Goal: Information Seeking & Learning: Learn about a topic

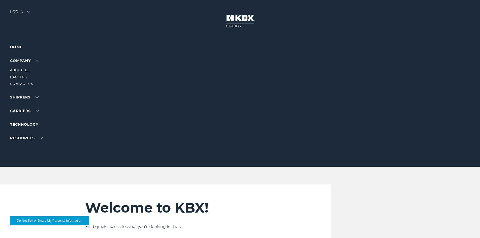
click at [25, 71] on link "About Us" at bounding box center [19, 70] width 18 height 4
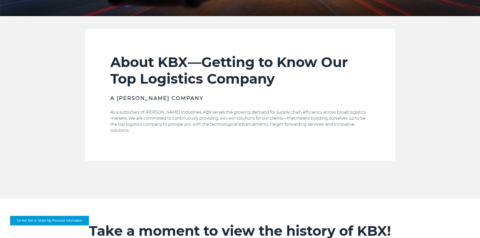
scroll to position [151, 0]
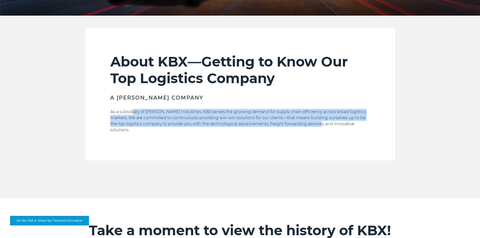
drag, startPoint x: 140, startPoint y: 113, endPoint x: 322, endPoint y: 123, distance: 182.5
click at [322, 123] on p "As a subsidiary of Koch Industries, KBX serves the growing demand for supply ch…" at bounding box center [240, 121] width 260 height 24
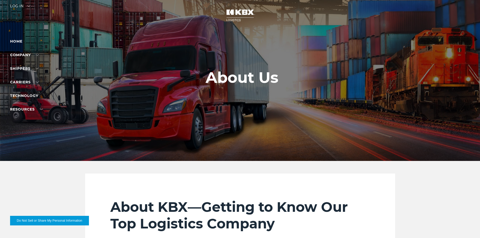
scroll to position [0, 0]
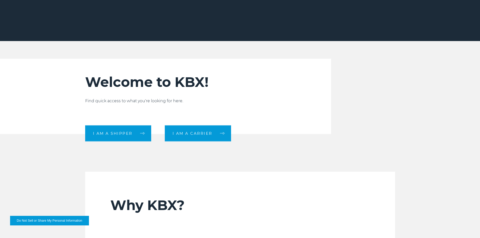
scroll to position [126, 0]
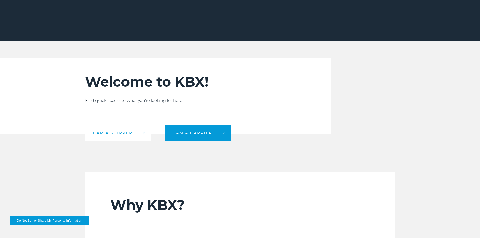
click at [133, 133] on link "I am a shipper" at bounding box center [118, 133] width 66 height 16
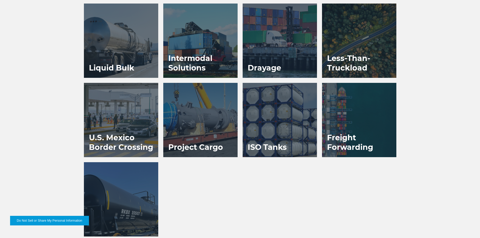
scroll to position [403, 0]
